Goal: Task Accomplishment & Management: Manage account settings

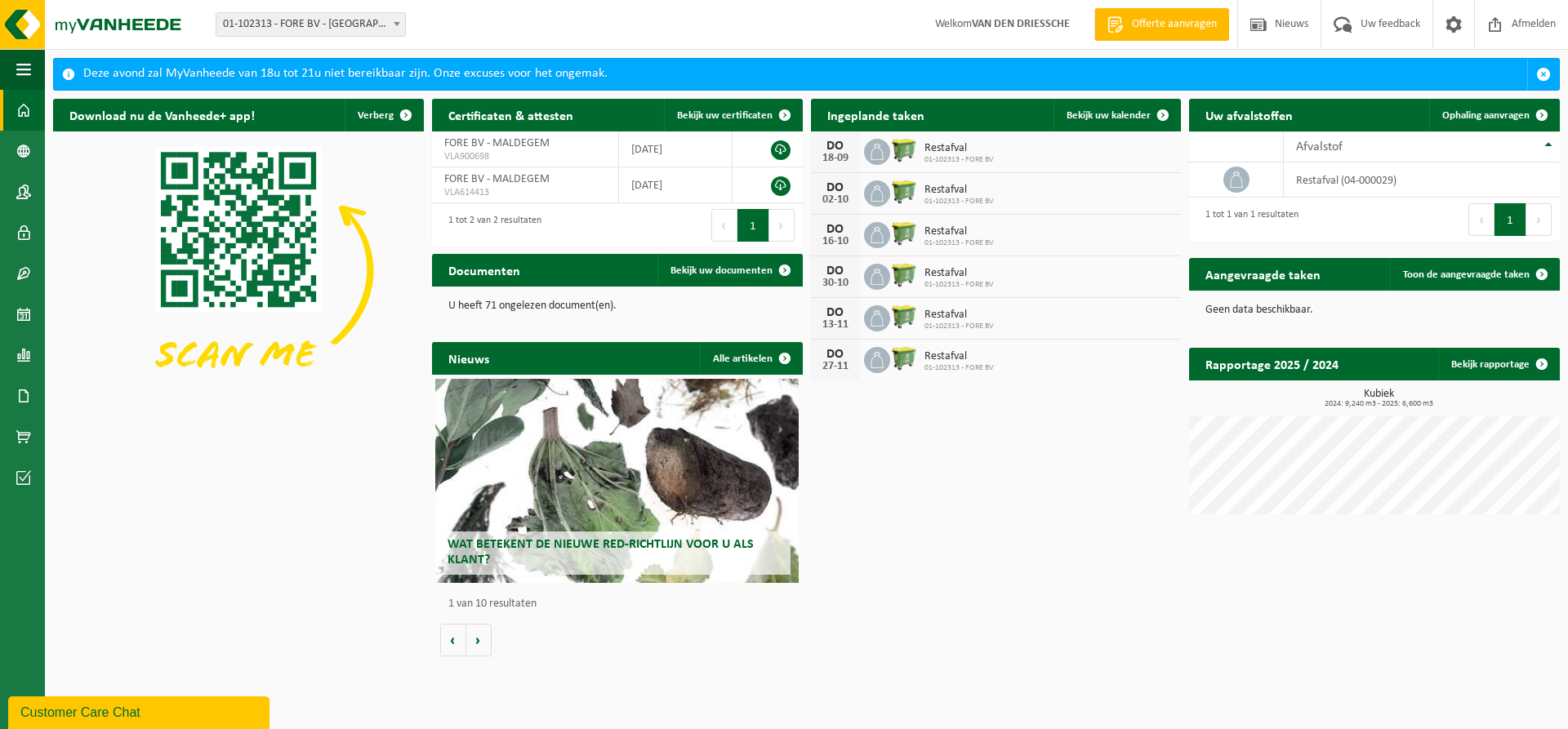
click at [843, 146] on div "DO" at bounding box center [835, 146] width 33 height 13
click at [882, 153] on icon at bounding box center [877, 152] width 13 height 17
click at [1159, 112] on span at bounding box center [1162, 114] width 33 height 33
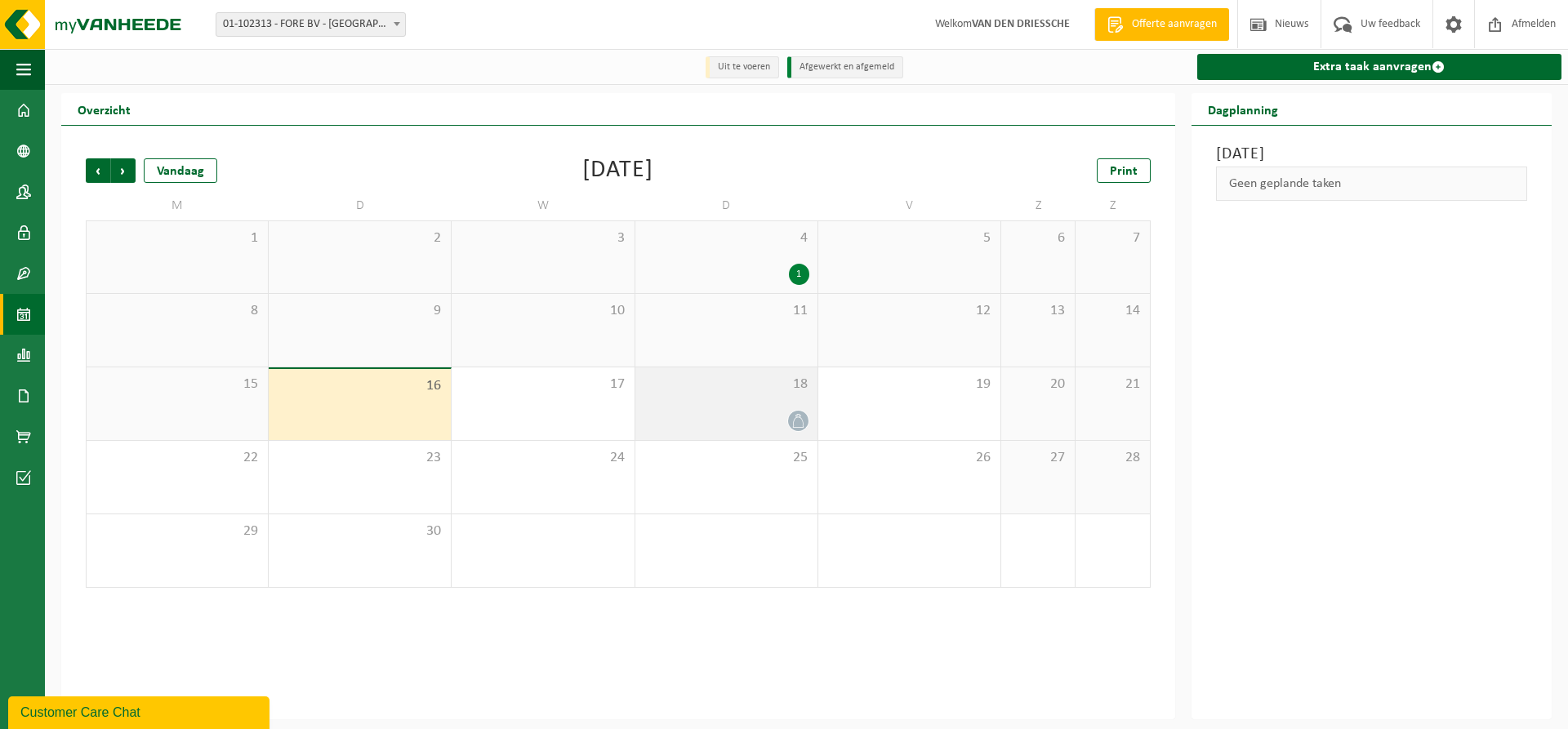
click at [800, 426] on icon at bounding box center [798, 421] width 14 height 14
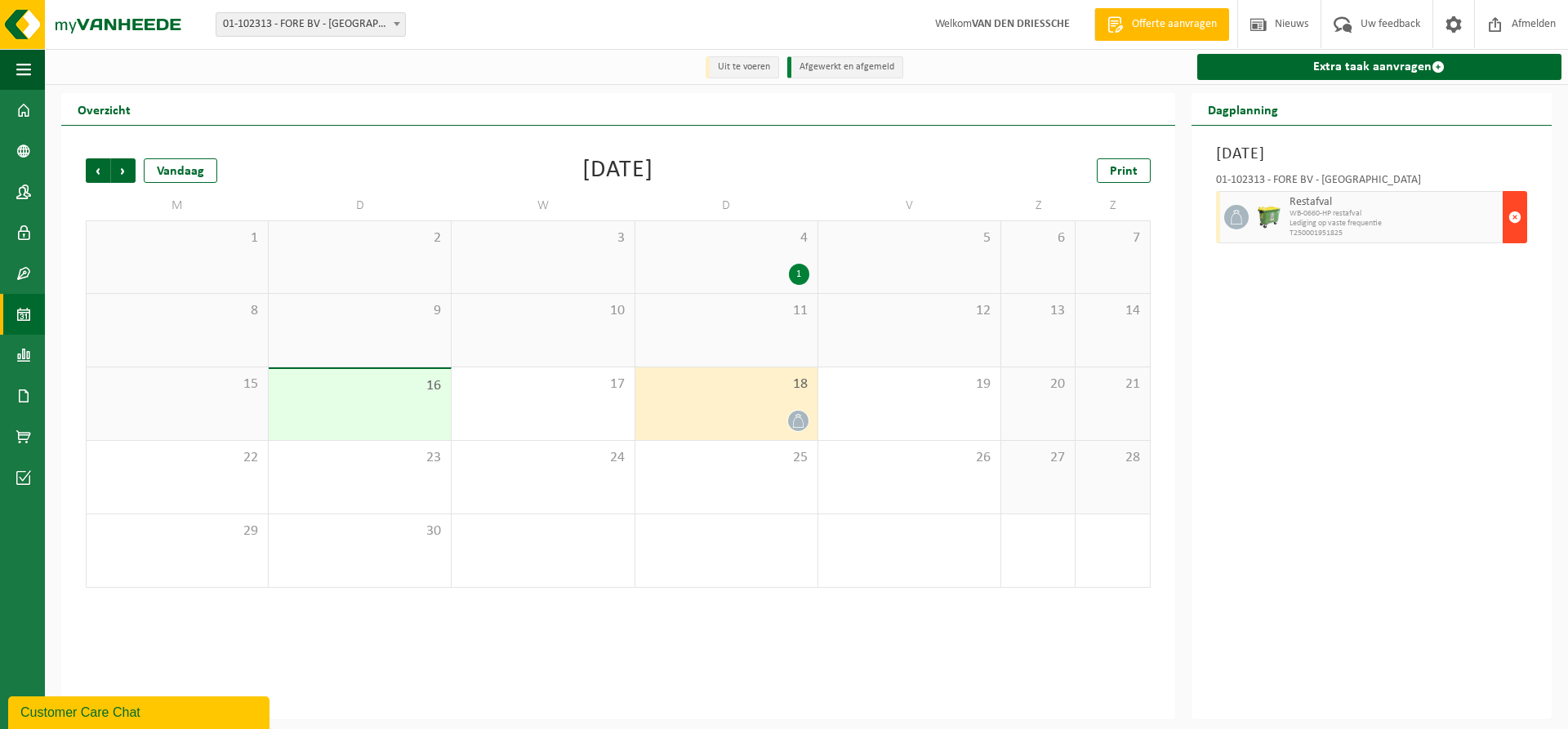
click at [1514, 218] on span "button" at bounding box center [1514, 217] width 13 height 33
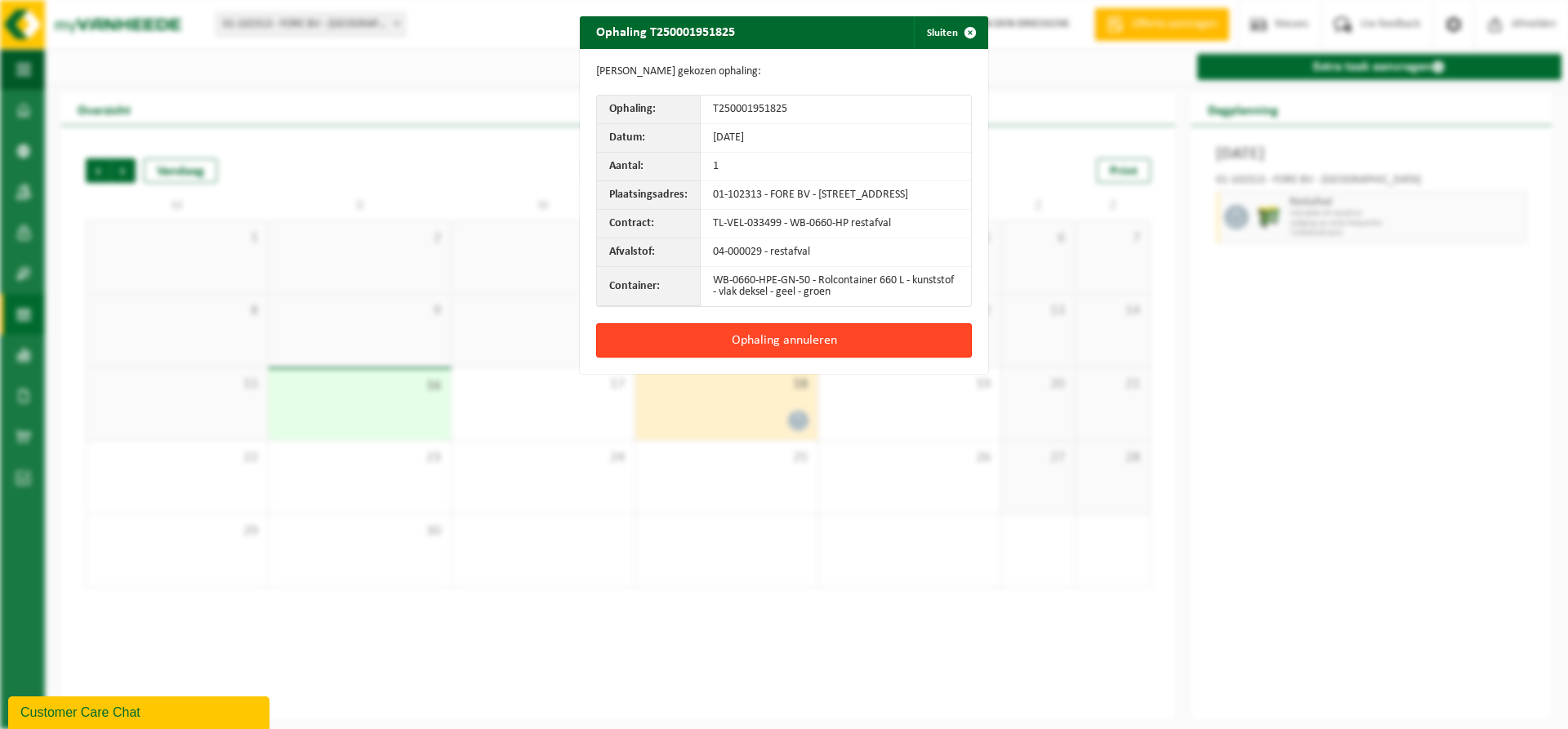
click at [788, 357] on button "Ophaling annuleren" at bounding box center [783, 340] width 375 height 34
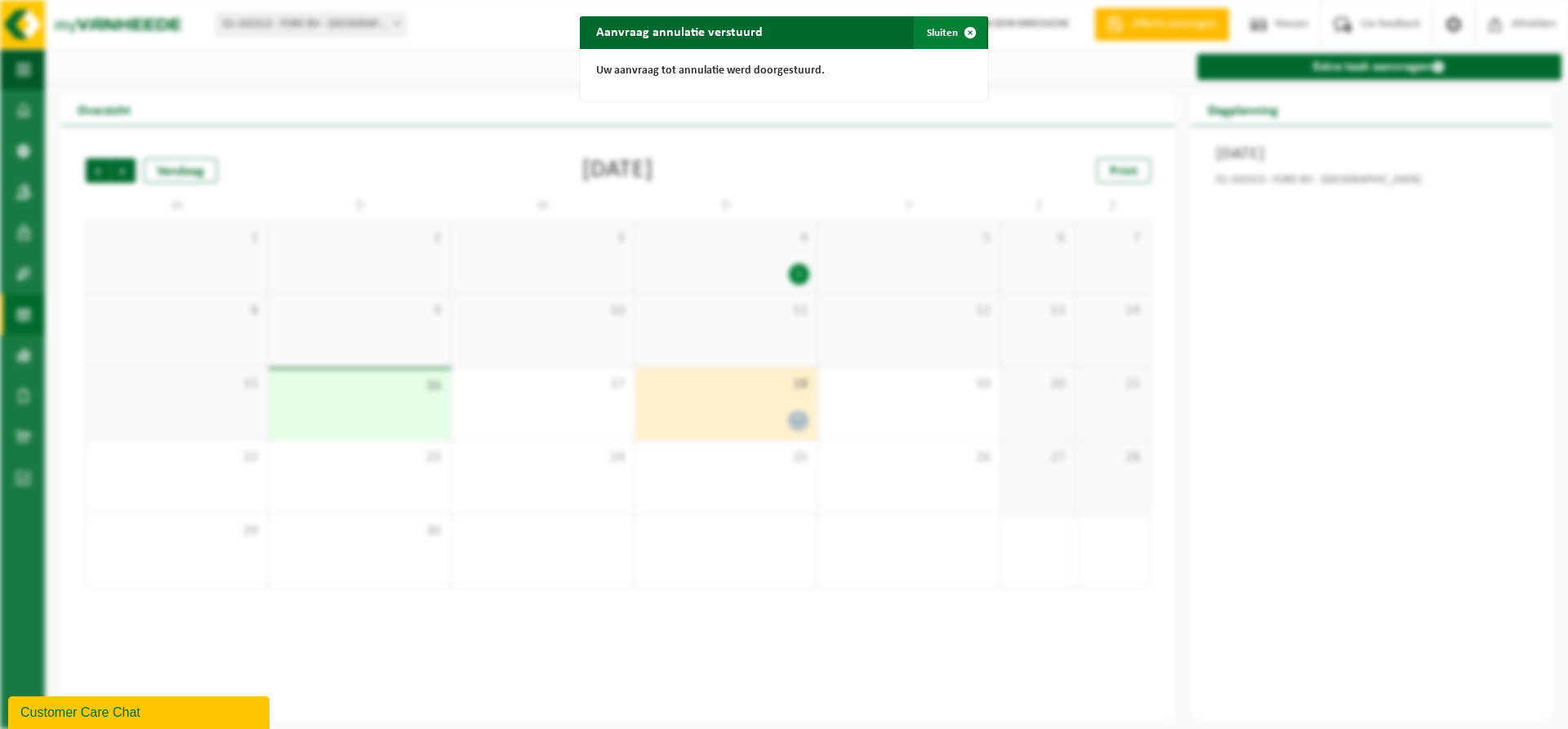
click at [943, 33] on button "Sluiten" at bounding box center [950, 33] width 73 height 33
